Goal: Complete application form: Complete application form

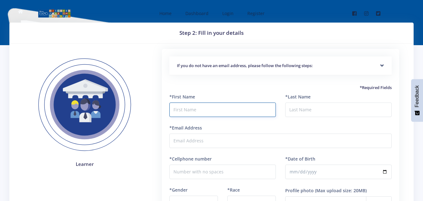
click at [223, 111] on input "text" at bounding box center [222, 109] width 106 height 14
type input "t"
type input "Tiyang"
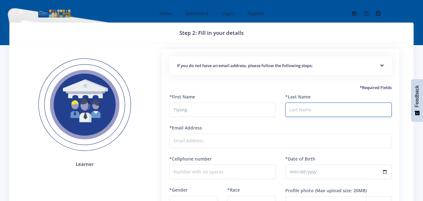
click at [303, 107] on input "*Last Name" at bounding box center [338, 109] width 106 height 14
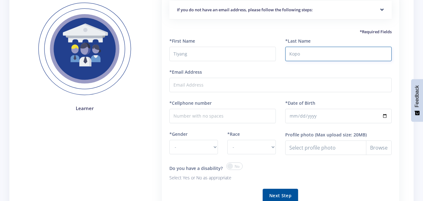
scroll to position [59, 0]
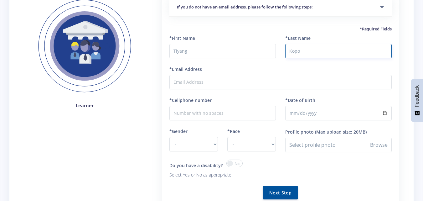
type input "Kopo"
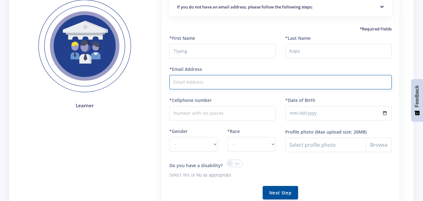
click at [201, 82] on input "*Email Address" at bounding box center [280, 82] width 222 height 14
type input "kopoolifant@gmail"
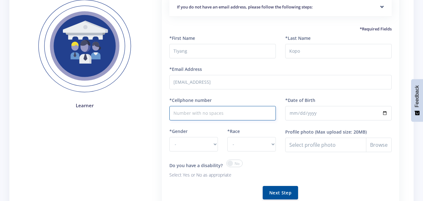
click at [182, 112] on input "*Cellphone number" at bounding box center [222, 113] width 106 height 14
type input "0813131275"
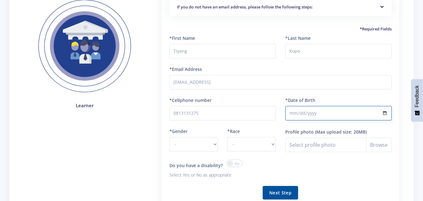
click at [289, 111] on input "*Date of Birth" at bounding box center [338, 113] width 106 height 14
type input "2011-01-13"
click at [216, 145] on select "- Male Female" at bounding box center [193, 144] width 48 height 14
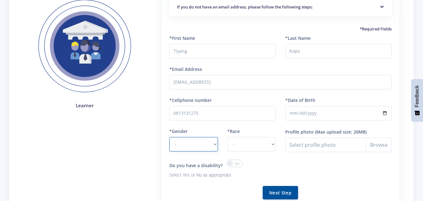
select select "F"
click at [169, 137] on select "- Male Female" at bounding box center [193, 144] width 48 height 14
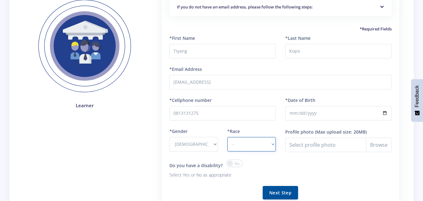
click at [273, 145] on select "- African Asian Coloured Indian White Other" at bounding box center [251, 144] width 48 height 14
select select "African"
click at [227, 137] on select "- African Asian Coloured Indian White Other" at bounding box center [251, 144] width 48 height 14
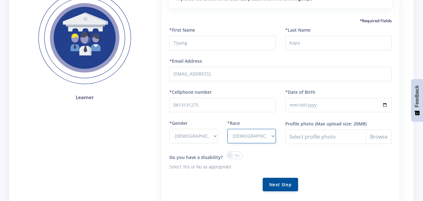
scroll to position [71, 0]
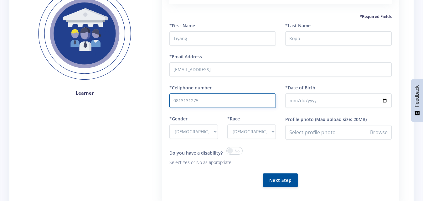
click at [204, 103] on input "0813131275" at bounding box center [222, 100] width 106 height 14
type input "0"
type input "0731478391"
click at [384, 99] on input "2011-01-13" at bounding box center [338, 100] width 106 height 14
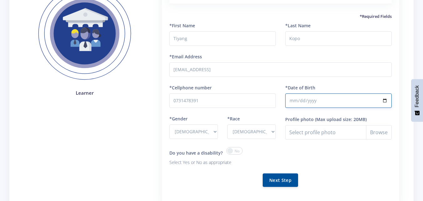
click at [357, 93] on input "2011-01-13" at bounding box center [338, 100] width 106 height 14
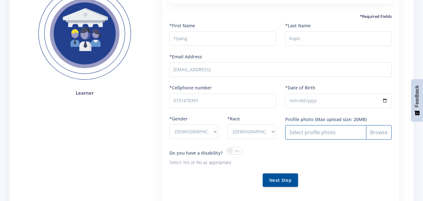
click at [369, 133] on input "Profile photo" at bounding box center [338, 132] width 106 height 14
click at [237, 154] on span at bounding box center [234, 151] width 16 height 8
click at [0, 0] on input "checkbox" at bounding box center [0, 0] width 0 height 0
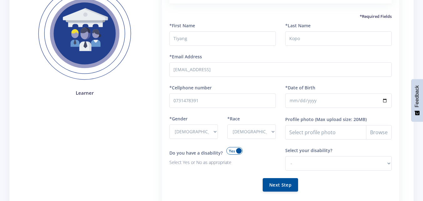
click at [237, 154] on span at bounding box center [234, 151] width 16 height 8
click at [0, 0] on input "checkbox" at bounding box center [0, 0] width 0 height 0
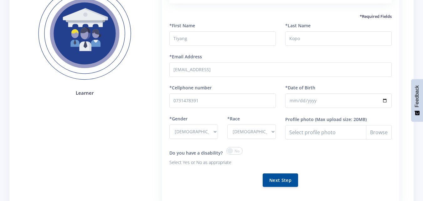
click at [237, 154] on span at bounding box center [234, 151] width 16 height 8
click at [0, 0] on input "checkbox" at bounding box center [0, 0] width 0 height 0
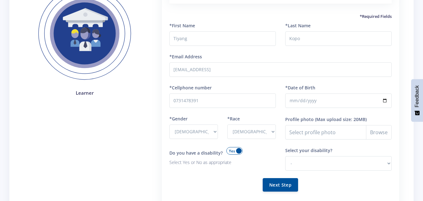
click at [237, 154] on span at bounding box center [234, 151] width 16 height 8
click at [0, 0] on input "checkbox" at bounding box center [0, 0] width 0 height 0
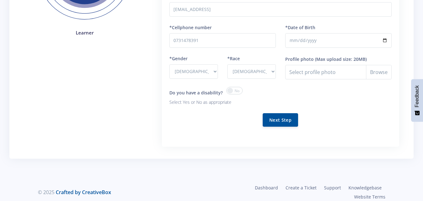
scroll to position [134, 0]
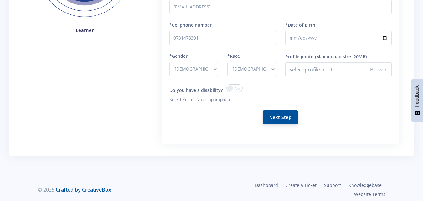
click at [291, 119] on button "Next Step" at bounding box center [279, 116] width 35 height 13
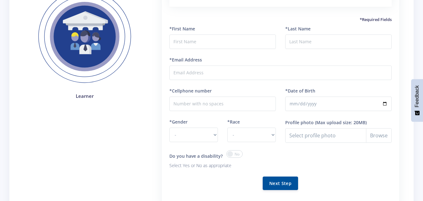
scroll to position [138, 0]
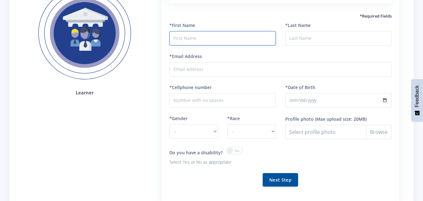
drag, startPoint x: 232, startPoint y: 60, endPoint x: 221, endPoint y: 32, distance: 30.3
click at [221, 32] on input "text" at bounding box center [222, 38] width 106 height 14
type input "Tiyang"
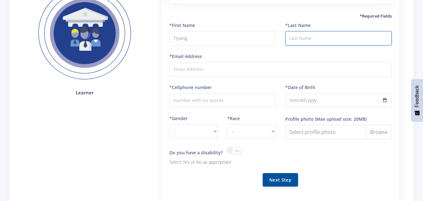
click at [315, 34] on input "*Last Name" at bounding box center [338, 38] width 106 height 14
type input "Kopo"
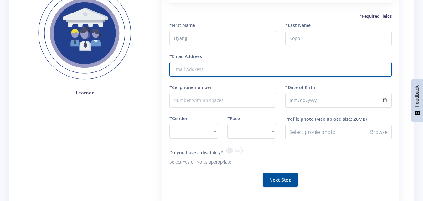
click at [214, 62] on input "*Email Address" at bounding box center [280, 69] width 222 height 14
type input "kopoolifant@gmail"
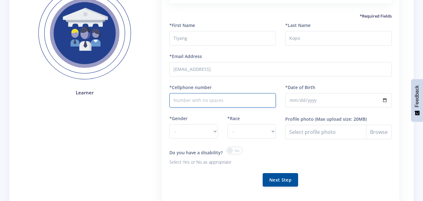
click at [203, 93] on input "*Cellphone number" at bounding box center [222, 100] width 106 height 14
type input "0731478391"
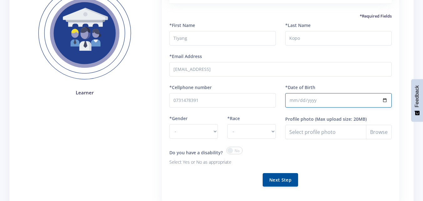
click at [322, 93] on input "*Date of Birth" at bounding box center [338, 100] width 106 height 14
type input "2011-01-13"
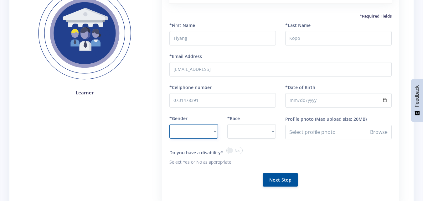
click at [215, 124] on select "- Male Female" at bounding box center [193, 131] width 48 height 14
select select "F"
click at [169, 124] on select "- Male Female" at bounding box center [193, 131] width 48 height 14
click at [274, 125] on select "- African Asian Coloured Indian White Other" at bounding box center [251, 131] width 48 height 14
select select "African"
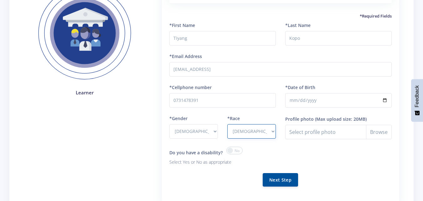
click at [227, 124] on select "- African Asian Coloured Indian White Other" at bounding box center [251, 131] width 48 height 14
click at [273, 175] on button "Next Step" at bounding box center [279, 178] width 35 height 13
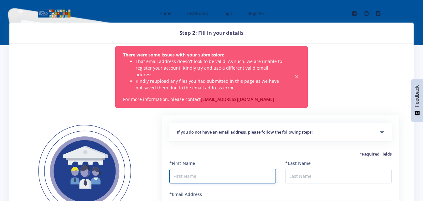
click at [199, 169] on input "text" at bounding box center [222, 176] width 106 height 14
type input "Tiyang"
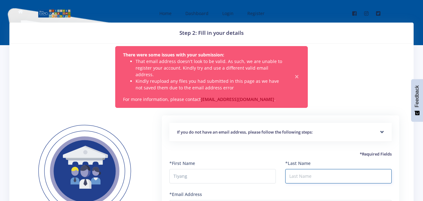
click at [295, 169] on input "*Last Name" at bounding box center [338, 176] width 106 height 14
type input "Kopo"
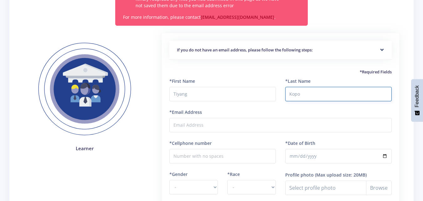
scroll to position [88, 0]
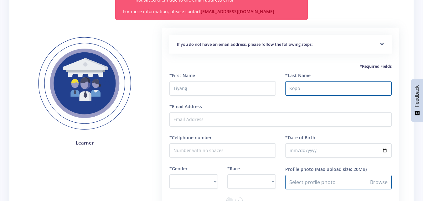
click at [299, 175] on input "Profile photo" at bounding box center [338, 182] width 106 height 14
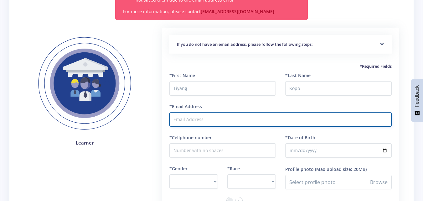
click at [192, 112] on input "*Email Address" at bounding box center [280, 119] width 222 height 14
click at [220, 112] on input "kopoolifant@gmail" at bounding box center [280, 119] width 222 height 14
type input "k"
drag, startPoint x: 220, startPoint y: 112, endPoint x: 254, endPoint y: 110, distance: 33.8
click at [254, 112] on input "tiyangpitso@icloud" at bounding box center [280, 119] width 222 height 14
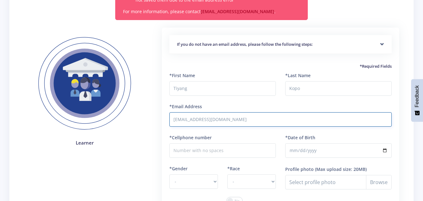
type input "tiyangpitso@icloud.com"
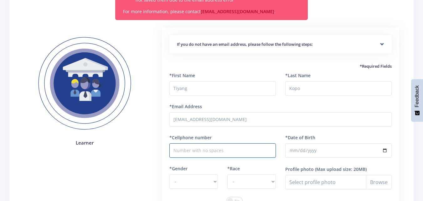
click at [228, 146] on input "*Cellphone number" at bounding box center [222, 150] width 106 height 14
type input "0813131275"
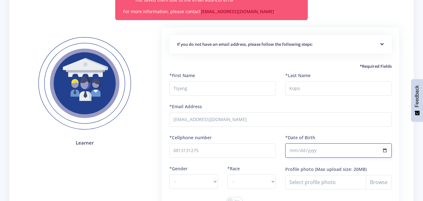
click at [308, 143] on input "*Date of Birth" at bounding box center [338, 150] width 106 height 14
click at [302, 143] on input "*Date of Birth" at bounding box center [338, 150] width 106 height 14
click at [289, 143] on input "*Date of Birth" at bounding box center [338, 150] width 106 height 14
type input "2011-10-27"
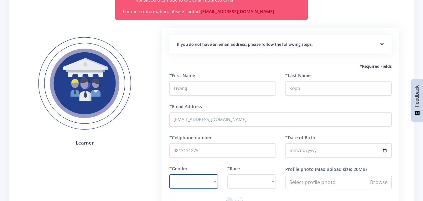
click at [213, 176] on select "- Male Female" at bounding box center [193, 181] width 48 height 14
select select "F"
click at [169, 174] on select "- Male Female" at bounding box center [193, 181] width 48 height 14
click at [273, 175] on select "- [DEMOGRAPHIC_DATA] Coloured Indian White Other" at bounding box center [251, 181] width 48 height 14
select select "[DEMOGRAPHIC_DATA]"
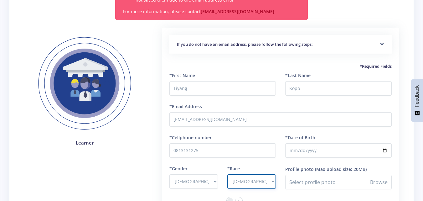
click at [227, 174] on select "- [DEMOGRAPHIC_DATA] Coloured Indian White Other" at bounding box center [251, 181] width 48 height 14
click at [262, 123] on form "*First Name Tiyang *Last Name Kopo *Email Address tiyangpitso@icloud.com *Cellp…" at bounding box center [280, 158] width 222 height 172
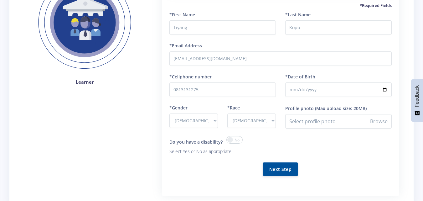
scroll to position [150, 0]
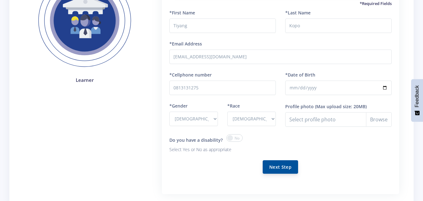
click at [287, 160] on button "Next Step" at bounding box center [279, 166] width 35 height 13
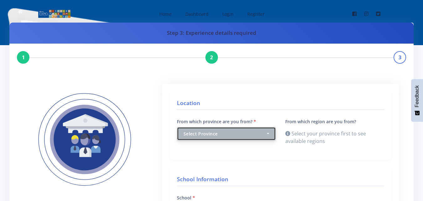
click at [268, 138] on button "Select Province" at bounding box center [226, 133] width 99 height 13
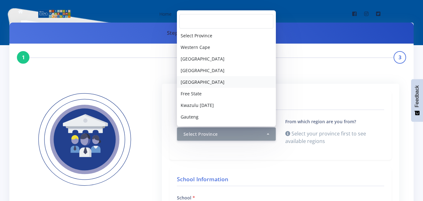
click at [213, 83] on link "North West" at bounding box center [226, 82] width 99 height 12
select select "4"
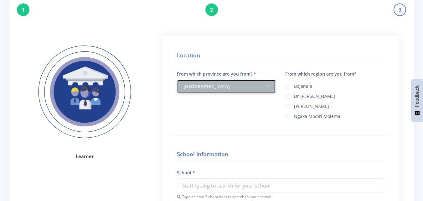
scroll to position [50, 0]
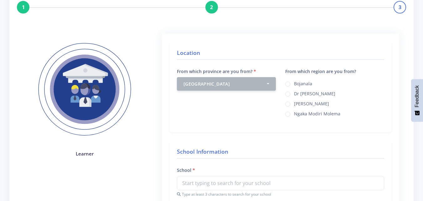
click at [350, 106] on div "Dr Ruth Segomotsi Mompati" at bounding box center [334, 103] width 99 height 8
click at [329, 104] on label "Dr Ruth Segomotsi Mompati" at bounding box center [311, 102] width 35 height 5
click at [298, 104] on input "Dr Ruth Segomotsi Mompati" at bounding box center [296, 101] width 4 height 4
radio input "true"
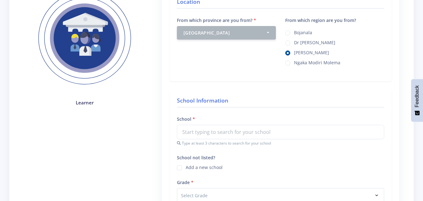
scroll to position [100, 0]
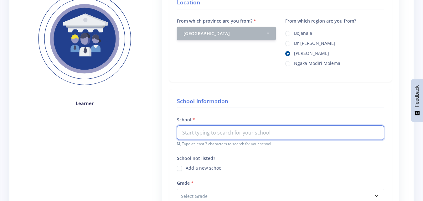
click at [248, 136] on input "text" at bounding box center [280, 132] width 207 height 14
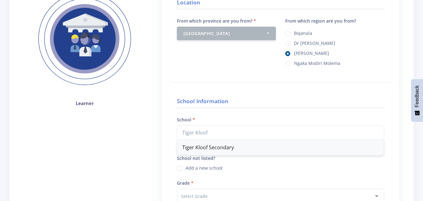
click at [246, 148] on div "Tiger Kloof Secondary" at bounding box center [280, 147] width 206 height 15
type input "Tiger Kloof Secondary"
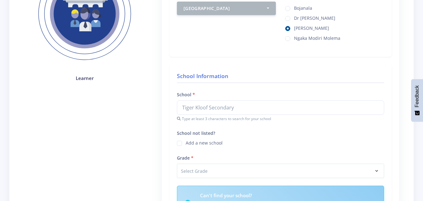
scroll to position [138, 0]
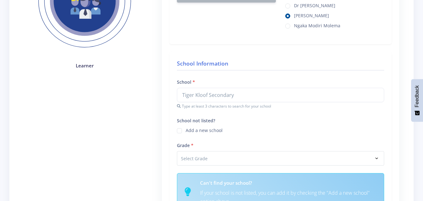
drag, startPoint x: 323, startPoint y: 185, endPoint x: 260, endPoint y: 162, distance: 67.0
click at [260, 162] on div "School Information School Tiger Kloof Secondary Tiger Kloof Secondary Type at l…" at bounding box center [280, 138] width 222 height 172
click at [186, 129] on label "Add a new school" at bounding box center [204, 129] width 37 height 5
click at [186, 129] on input "School not listed?" at bounding box center [188, 128] width 4 height 4
checkbox input "true"
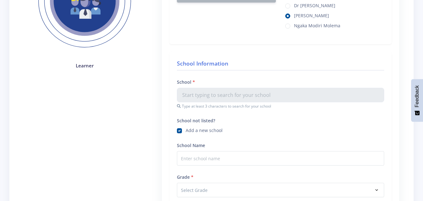
click at [186, 130] on label "Add a new school" at bounding box center [204, 129] width 37 height 5
click at [186, 130] on input "School not listed?" at bounding box center [188, 128] width 4 height 4
checkbox input "false"
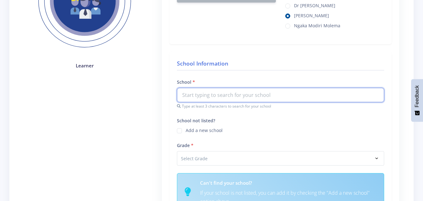
click at [207, 93] on input "text" at bounding box center [280, 95] width 207 height 14
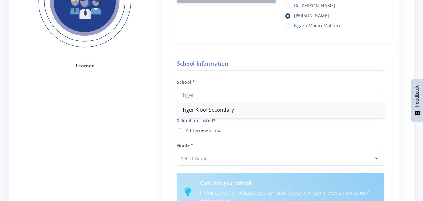
click at [215, 108] on div "Tiger Kloof Secondary" at bounding box center [280, 109] width 206 height 15
type input "Tiger Kloof Secondary"
click at [215, 108] on div "School Tiger Kloof Secondary Tiger Kloof Secondary Type at least 3 characters t…" at bounding box center [280, 93] width 207 height 31
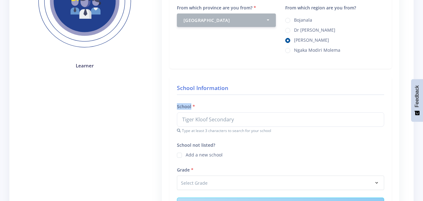
click at [215, 108] on div "School Tiger Kloof Secondary Tiger Kloof Secondary Type at least 3 characters t…" at bounding box center [280, 117] width 207 height 31
click at [211, 98] on div "School Information School Tiger Kloof Secondary Tiger Kloof Secondary Type at l…" at bounding box center [280, 162] width 222 height 172
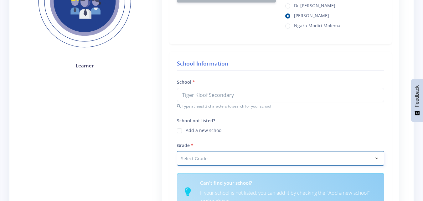
click at [377, 154] on select "Select Grade Grade 4 Grade 5 Grade 6 Grade 7" at bounding box center [280, 158] width 207 height 14
select select "Grade 8"
click at [177, 151] on select "Select Grade Grade 4 Grade 5 Grade 6 Grade 7" at bounding box center [280, 158] width 207 height 14
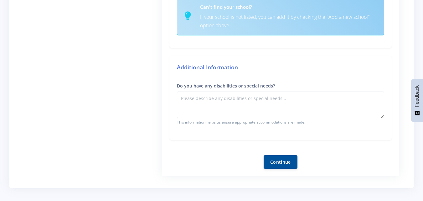
scroll to position [349, 0]
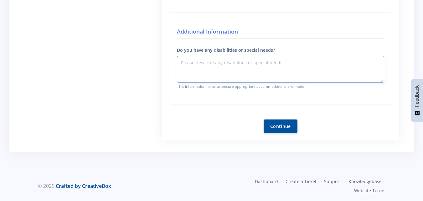
click at [266, 64] on textarea "Do you have any disabilities or special needs?" at bounding box center [280, 69] width 207 height 27
type textarea "no"
click at [293, 127] on button "Continue" at bounding box center [280, 125] width 34 height 13
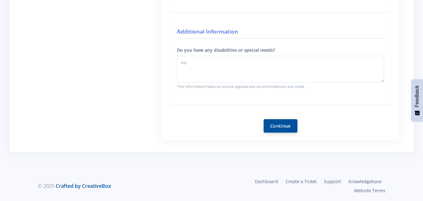
click at [293, 127] on button "Continue" at bounding box center [280, 125] width 34 height 13
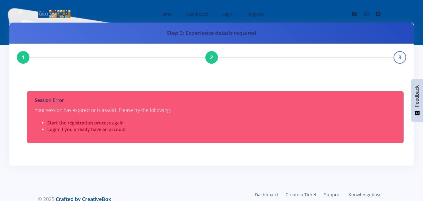
click at [293, 127] on li "Login if you already have an account" at bounding box center [221, 129] width 348 height 7
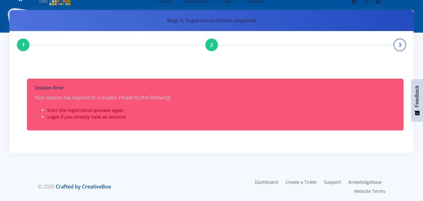
scroll to position [13, 0]
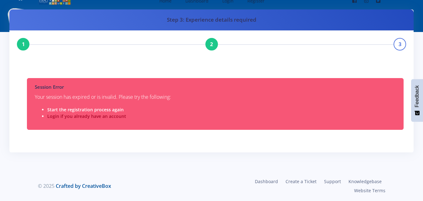
click at [112, 109] on link "Start the registration process again" at bounding box center [85, 109] width 76 height 6
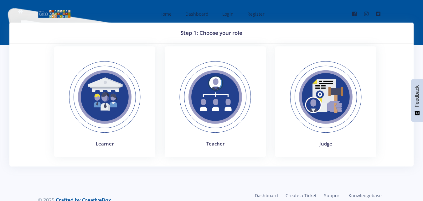
click at [112, 109] on img at bounding box center [105, 97] width 86 height 86
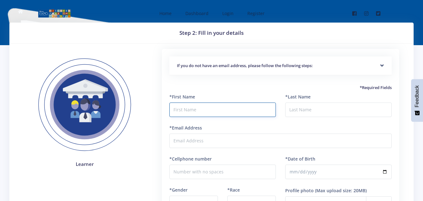
click at [198, 111] on input "text" at bounding box center [222, 109] width 106 height 14
type input "Tiyang"
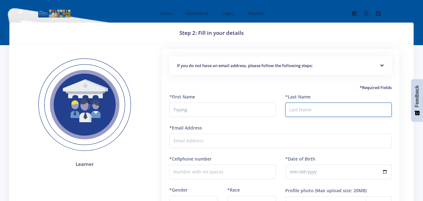
click at [293, 112] on input "*Last Name" at bounding box center [338, 109] width 106 height 14
type input "Kopo"
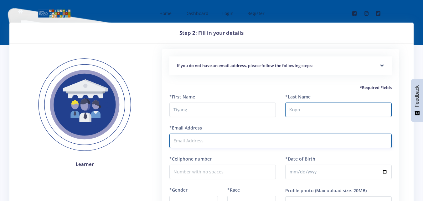
click at [260, 143] on input "*Email Address" at bounding box center [280, 140] width 222 height 14
type input "[EMAIL_ADDRESS][DOMAIN_NAME]"
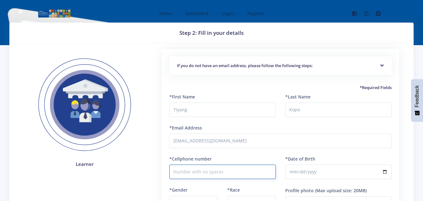
click at [207, 176] on input "*Cellphone number" at bounding box center [222, 171] width 106 height 14
type input "0813131275"
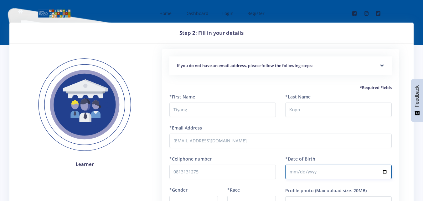
click at [296, 172] on input "*Date of Birth" at bounding box center [338, 171] width 106 height 14
click at [302, 171] on input "*Date of Birth" at bounding box center [338, 171] width 106 height 14
type input "2011-10-25"
type input "[DATE]"
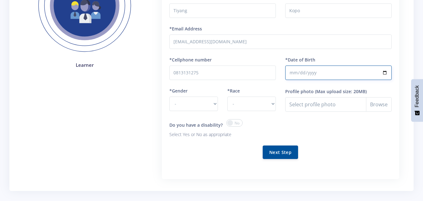
scroll to position [100, 0]
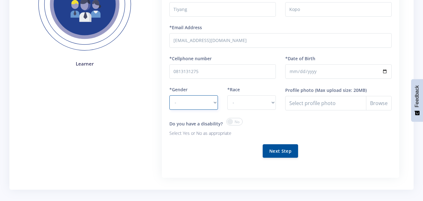
click at [216, 105] on select "- Male Female" at bounding box center [193, 102] width 48 height 14
select select "F"
click at [169, 95] on select "- Male Female" at bounding box center [193, 102] width 48 height 14
click at [272, 99] on select "- African Asian Coloured Indian White Other" at bounding box center [251, 102] width 48 height 14
select select "[DEMOGRAPHIC_DATA]"
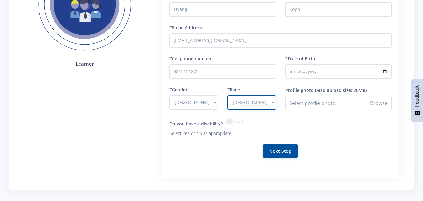
click at [227, 95] on select "- African Asian Coloured Indian White Other" at bounding box center [251, 102] width 48 height 14
click at [277, 154] on button "Next Step" at bounding box center [279, 150] width 35 height 13
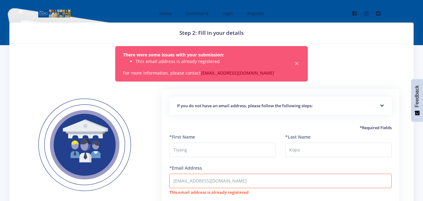
click at [300, 64] on div "There were some issues with your submission: This email address is already regi…" at bounding box center [211, 63] width 193 height 35
click at [297, 64] on span "×" at bounding box center [296, 63] width 6 height 6
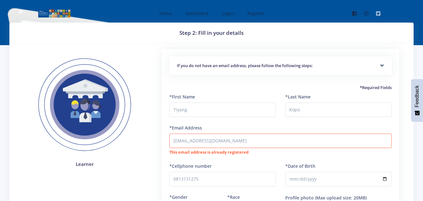
click at [367, 23] on body "Home Dashboard Login Register Facebook" at bounding box center [211, 177] width 423 height 354
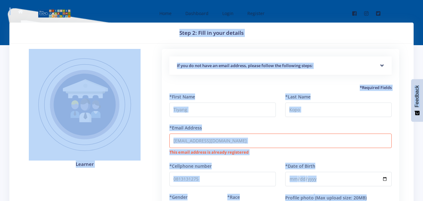
click at [349, 44] on div "Step 2: Fill in your details Learner Start by going to [DOMAIN_NAME]" at bounding box center [211, 160] width 404 height 274
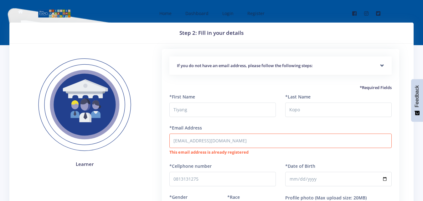
click at [85, 109] on img at bounding box center [85, 105] width 112 height 112
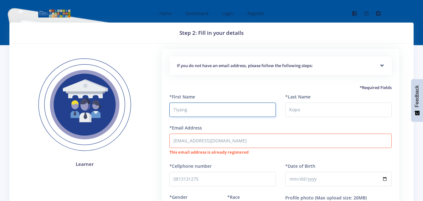
click at [189, 108] on input "Tiyang" at bounding box center [222, 109] width 106 height 14
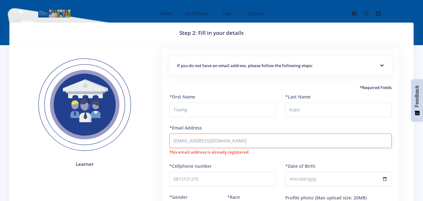
click at [226, 140] on input "[EMAIL_ADDRESS][DOMAIN_NAME]" at bounding box center [280, 140] width 222 height 14
click at [229, 142] on input "[EMAIL_ADDRESS][DOMAIN_NAME]" at bounding box center [280, 140] width 222 height 14
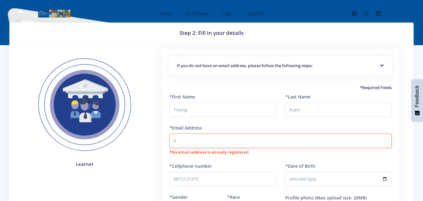
type input "t"
click at [228, 144] on input "*Email Address" at bounding box center [280, 140] width 222 height 14
type input "[EMAIL_ADDRESS]"
click at [214, 183] on input "0813131275" at bounding box center [222, 178] width 106 height 14
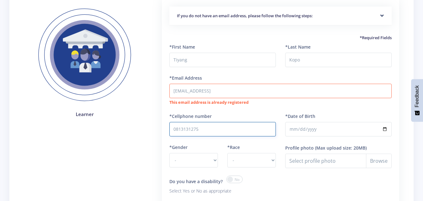
scroll to position [50, 0]
click at [239, 125] on input "0813131275" at bounding box center [222, 128] width 106 height 14
click at [201, 128] on input "0813131275" at bounding box center [222, 128] width 106 height 14
type input "0"
click at [214, 134] on input "*Cellphone number" at bounding box center [222, 128] width 106 height 14
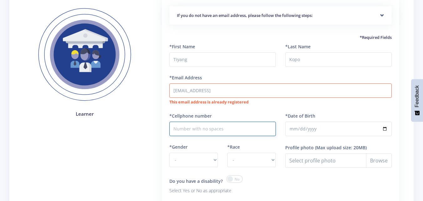
type input "0731478391"
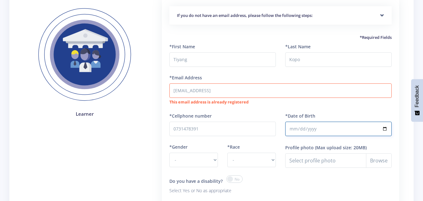
click at [309, 125] on input "[DATE]" at bounding box center [338, 128] width 106 height 14
click at [305, 128] on input "[DATE]" at bounding box center [338, 128] width 106 height 14
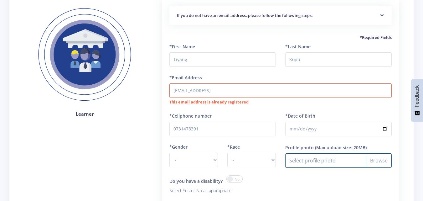
click at [313, 161] on input "Profile photo" at bounding box center [338, 160] width 106 height 14
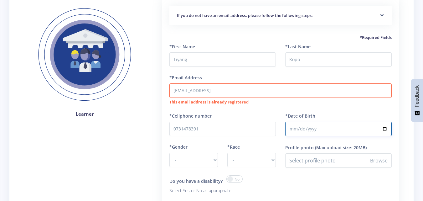
click at [313, 127] on input "[DATE]" at bounding box center [338, 128] width 106 height 14
type input "[DATE]"
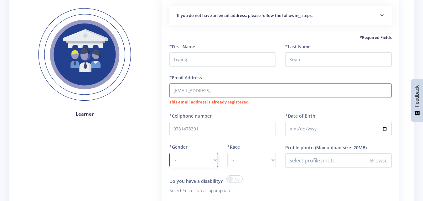
click at [214, 160] on select "- [DEMOGRAPHIC_DATA] [DEMOGRAPHIC_DATA]" at bounding box center [193, 159] width 48 height 14
select select "F"
click at [169, 152] on select "- [DEMOGRAPHIC_DATA] [DEMOGRAPHIC_DATA]" at bounding box center [193, 159] width 48 height 14
click at [273, 160] on select "- [DEMOGRAPHIC_DATA] Coloured Indian White Other" at bounding box center [251, 159] width 48 height 14
select select "[DEMOGRAPHIC_DATA]"
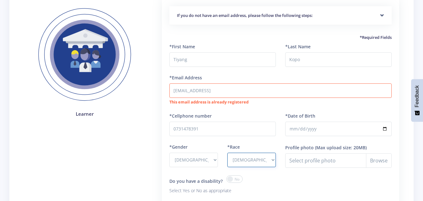
click at [227, 152] on select "- [DEMOGRAPHIC_DATA] Coloured Indian White Other" at bounding box center [251, 159] width 48 height 14
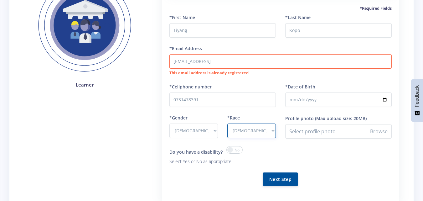
scroll to position [88, 0]
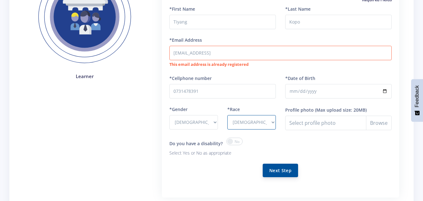
click at [289, 167] on button "Next Step" at bounding box center [279, 169] width 35 height 13
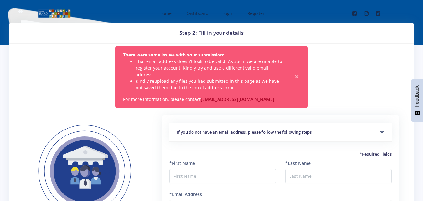
click at [414, 29] on div "Step 2: Fill in your details There were some issues with your submission: That …" at bounding box center [211, 194] width 413 height 343
select select "F"
select select "[DEMOGRAPHIC_DATA]"
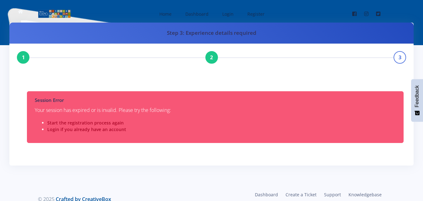
scroll to position [13, 0]
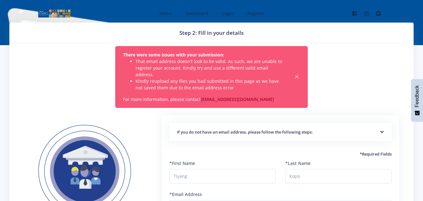
select select "F"
select select "[DEMOGRAPHIC_DATA]"
select select "F"
select select "[DEMOGRAPHIC_DATA]"
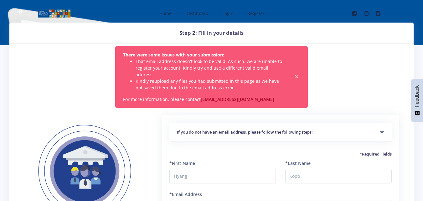
scroll to position [69, 0]
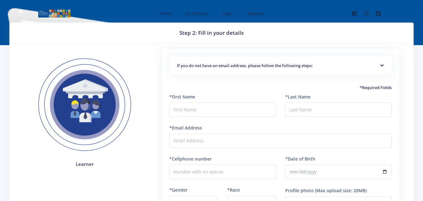
click at [380, 67] on div "If you do not have an email address, please follow the following steps:" at bounding box center [280, 65] width 222 height 19
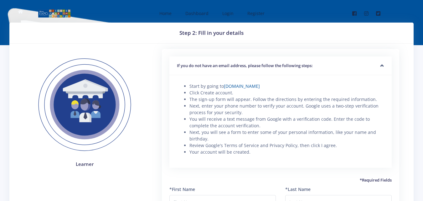
click at [380, 67] on div "If you do not have an email address, please follow the following steps:" at bounding box center [280, 65] width 222 height 19
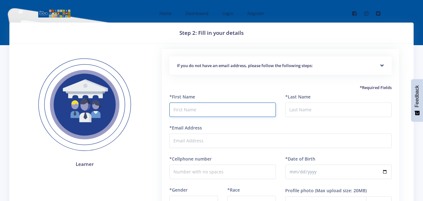
click at [242, 111] on input "text" at bounding box center [222, 109] width 106 height 14
type input "Tiyang"
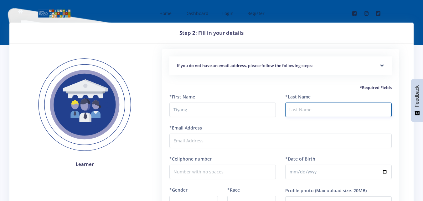
click at [299, 110] on input "*Last Name" at bounding box center [338, 109] width 106 height 14
type input "p"
click at [299, 110] on input "*Last Name" at bounding box center [338, 109] width 106 height 14
type input "Kopo"
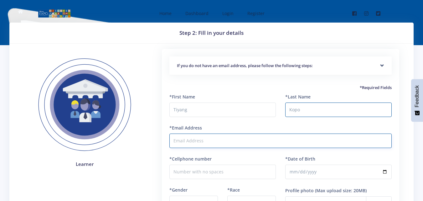
click at [277, 138] on input "*Email Address" at bounding box center [280, 140] width 222 height 14
type input "tiyangpitso@icloud.com"
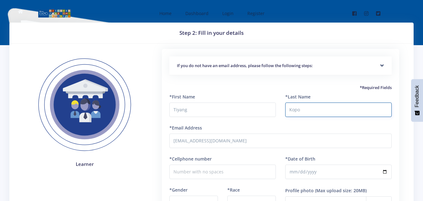
click at [303, 110] on input "Kopo" at bounding box center [338, 109] width 106 height 14
type input "K"
click at [291, 109] on input "pitso" at bounding box center [338, 109] width 106 height 14
type input "Pitso"
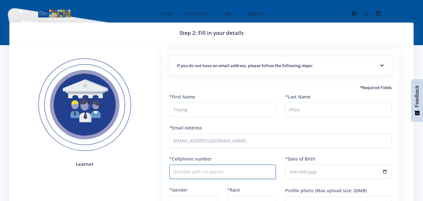
click at [236, 175] on input "*Cellphone number" at bounding box center [222, 171] width 106 height 14
type input "0813131275"
click at [295, 170] on input "*Date of Birth" at bounding box center [338, 171] width 106 height 14
click at [153, 190] on div "If you do not have an email address, please follow the following steps: Start b…" at bounding box center [280, 168] width 261 height 238
click at [228, 132] on div "*Email Address tiyangpitso@icloud.com" at bounding box center [280, 135] width 222 height 23
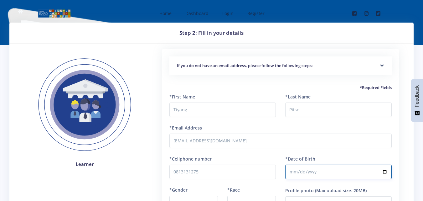
click at [290, 173] on input "*Date of Birth" at bounding box center [338, 171] width 106 height 14
type input "[DATE]"
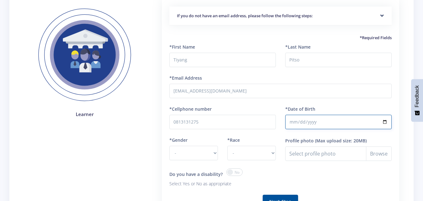
scroll to position [50, 0]
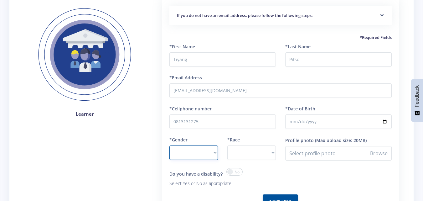
click at [215, 151] on select "- [DEMOGRAPHIC_DATA] [DEMOGRAPHIC_DATA]" at bounding box center [193, 152] width 48 height 14
select select "F"
click at [169, 145] on select "- [DEMOGRAPHIC_DATA] [DEMOGRAPHIC_DATA]" at bounding box center [193, 152] width 48 height 14
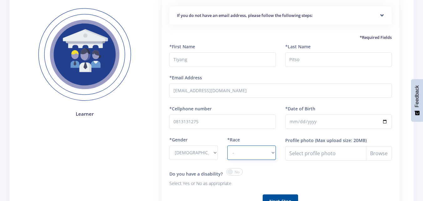
click at [274, 153] on select "- [DEMOGRAPHIC_DATA] Coloured Indian White Other" at bounding box center [251, 152] width 48 height 14
select select "[DEMOGRAPHIC_DATA]"
click at [227, 145] on select "- [DEMOGRAPHIC_DATA] Coloured Indian White Other" at bounding box center [251, 152] width 48 height 14
click at [276, 196] on button "Next Step" at bounding box center [279, 200] width 35 height 13
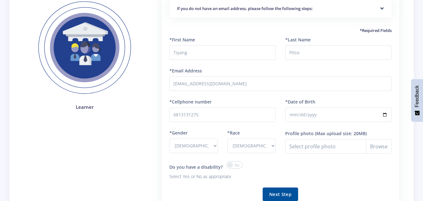
scroll to position [63, 0]
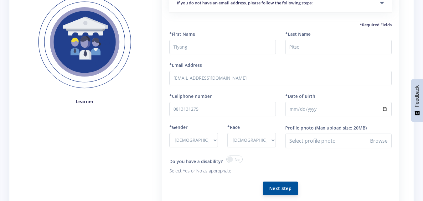
click at [284, 187] on button "Next Step" at bounding box center [279, 187] width 35 height 13
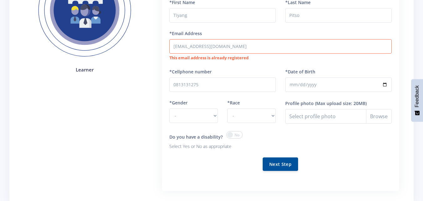
scroll to position [138, 0]
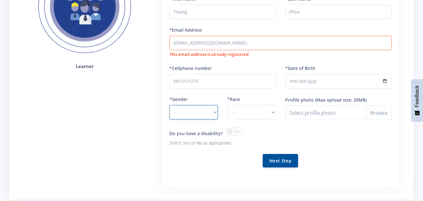
click at [213, 111] on select "- [DEMOGRAPHIC_DATA] [DEMOGRAPHIC_DATA]" at bounding box center [193, 112] width 48 height 14
select select "F"
click at [169, 105] on select "- [DEMOGRAPHIC_DATA] [DEMOGRAPHIC_DATA]" at bounding box center [193, 112] width 48 height 14
click at [272, 110] on select "- [DEMOGRAPHIC_DATA] Coloured Indian White Other" at bounding box center [251, 112] width 48 height 14
select select "[DEMOGRAPHIC_DATA]"
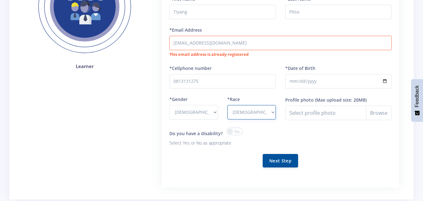
click at [227, 105] on select "- [DEMOGRAPHIC_DATA] Coloured Indian White Other" at bounding box center [251, 112] width 48 height 14
click at [279, 163] on button "Next Step" at bounding box center [279, 159] width 35 height 13
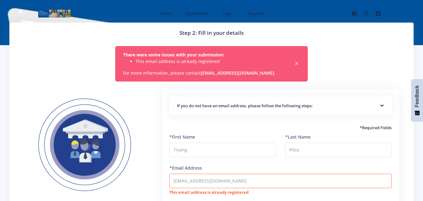
click at [219, 74] on link "[EMAIL_ADDRESS][DOMAIN_NAME]" at bounding box center [238, 73] width 74 height 6
click at [232, 73] on link "[EMAIL_ADDRESS][DOMAIN_NAME]" at bounding box center [238, 73] width 74 height 6
click at [297, 64] on span "×" at bounding box center [296, 63] width 6 height 6
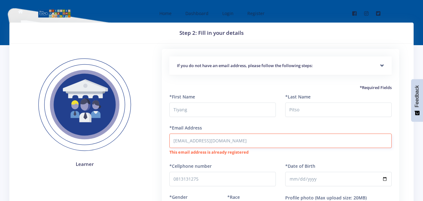
click at [200, 140] on input "[EMAIL_ADDRESS][DOMAIN_NAME]" at bounding box center [280, 140] width 222 height 14
drag, startPoint x: 200, startPoint y: 140, endPoint x: 145, endPoint y: 130, distance: 56.3
click at [145, 130] on div "Learner" at bounding box center [84, 172] width 130 height 246
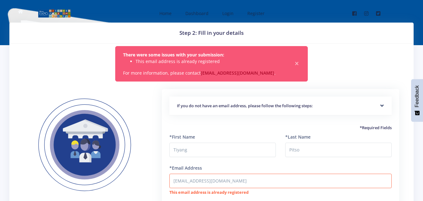
select select "F"
select select "[DEMOGRAPHIC_DATA]"
select select "F"
select select "[DEMOGRAPHIC_DATA]"
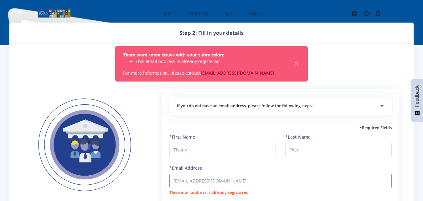
scroll to position [103, 0]
